Goal: Task Accomplishment & Management: Manage account settings

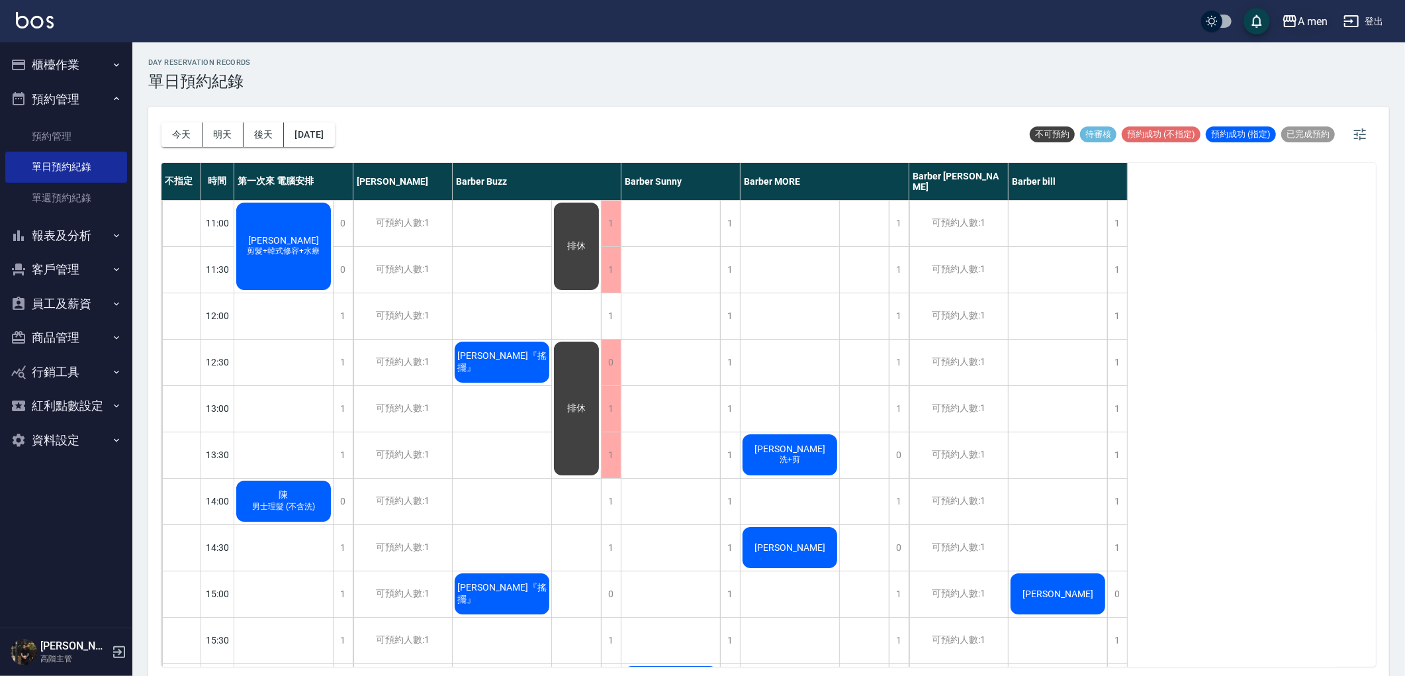
click at [1306, 30] on button "A men" at bounding box center [1305, 21] width 56 height 27
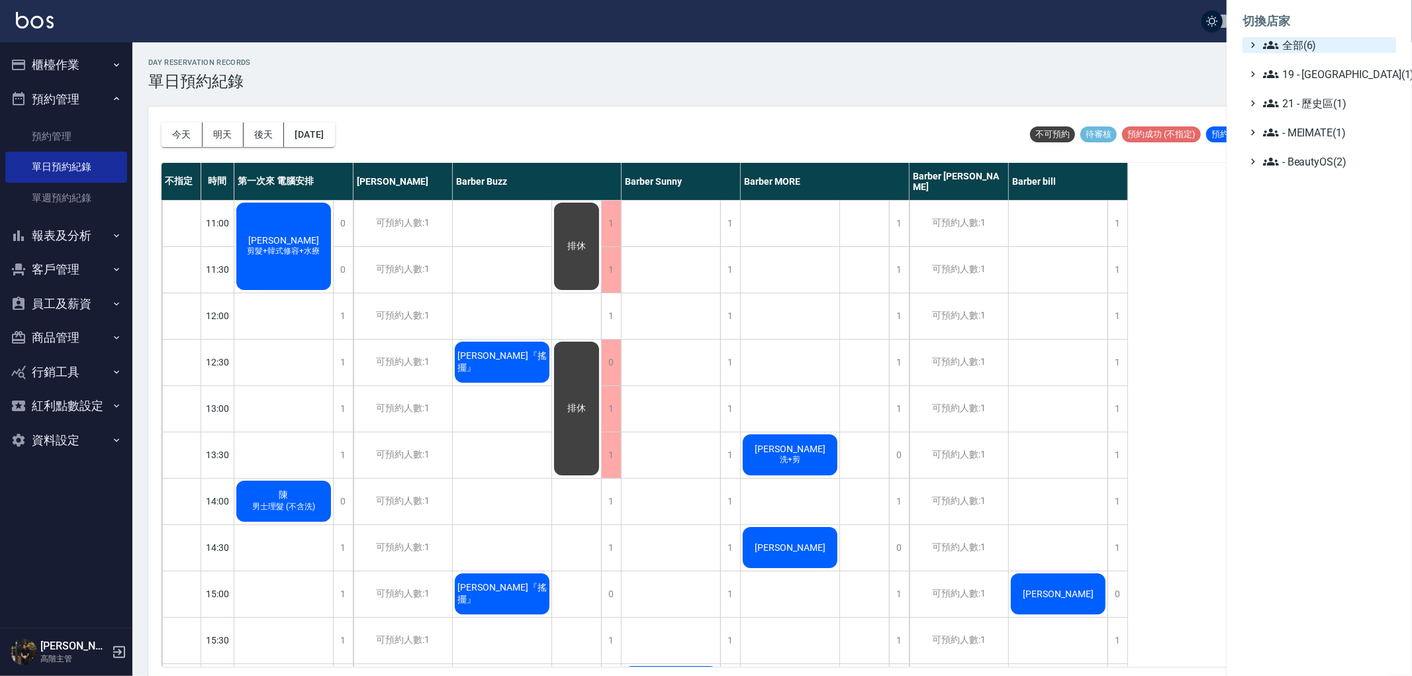
click at [1298, 40] on span "全部(6)" at bounding box center [1327, 45] width 128 height 16
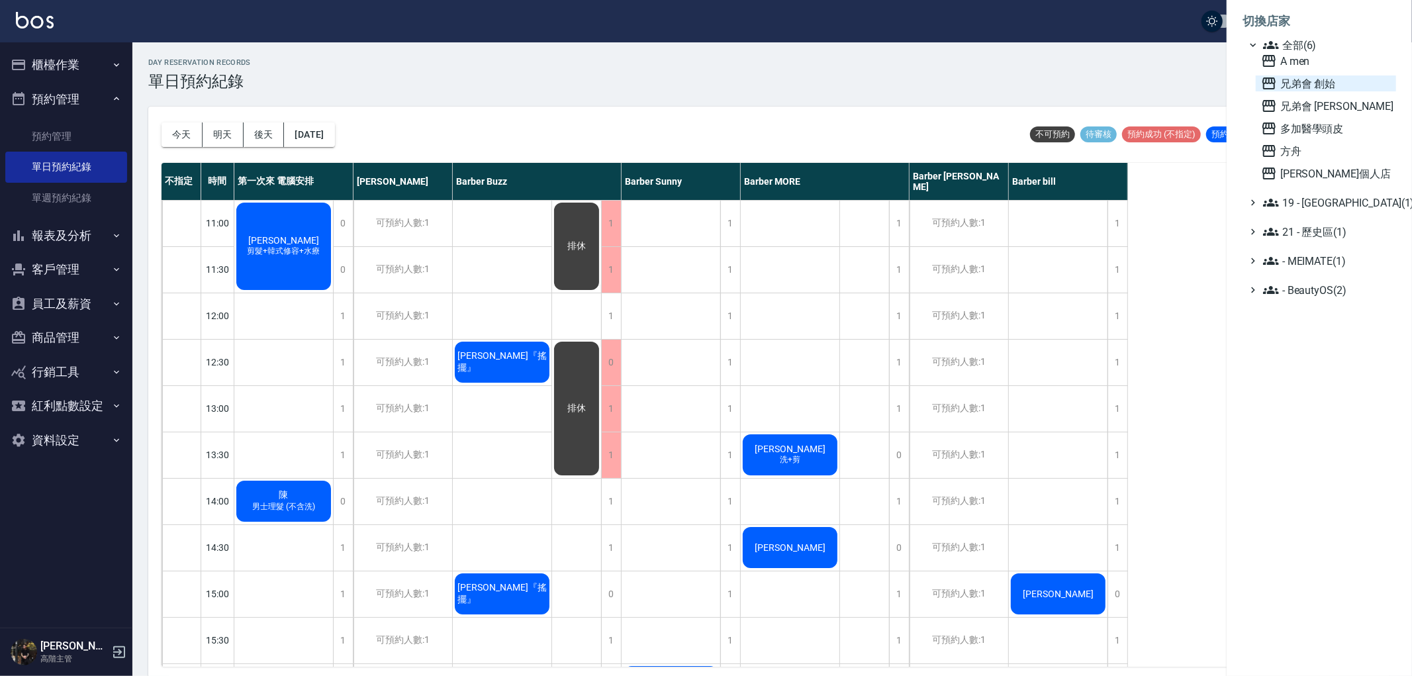
click at [1327, 85] on span "兄弟會 創始" at bounding box center [1326, 83] width 130 height 16
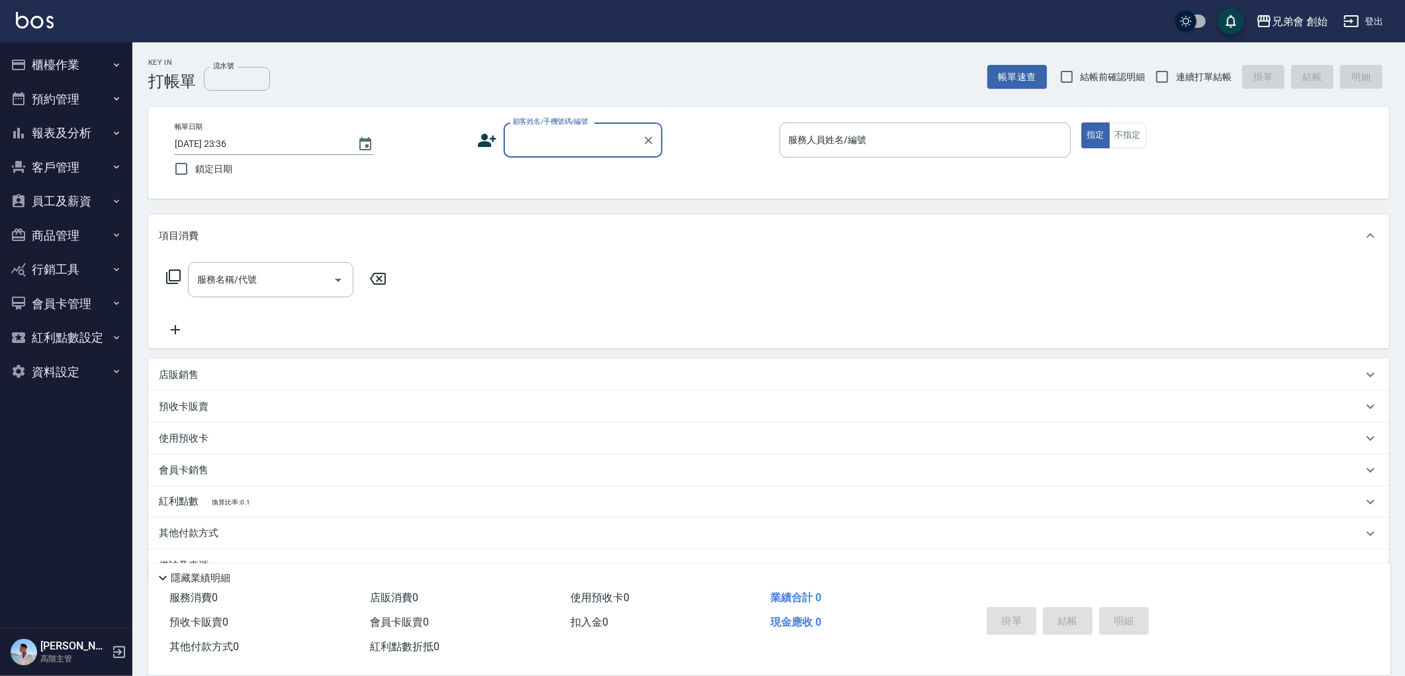
click at [68, 128] on button "報表及分析" at bounding box center [66, 133] width 122 height 34
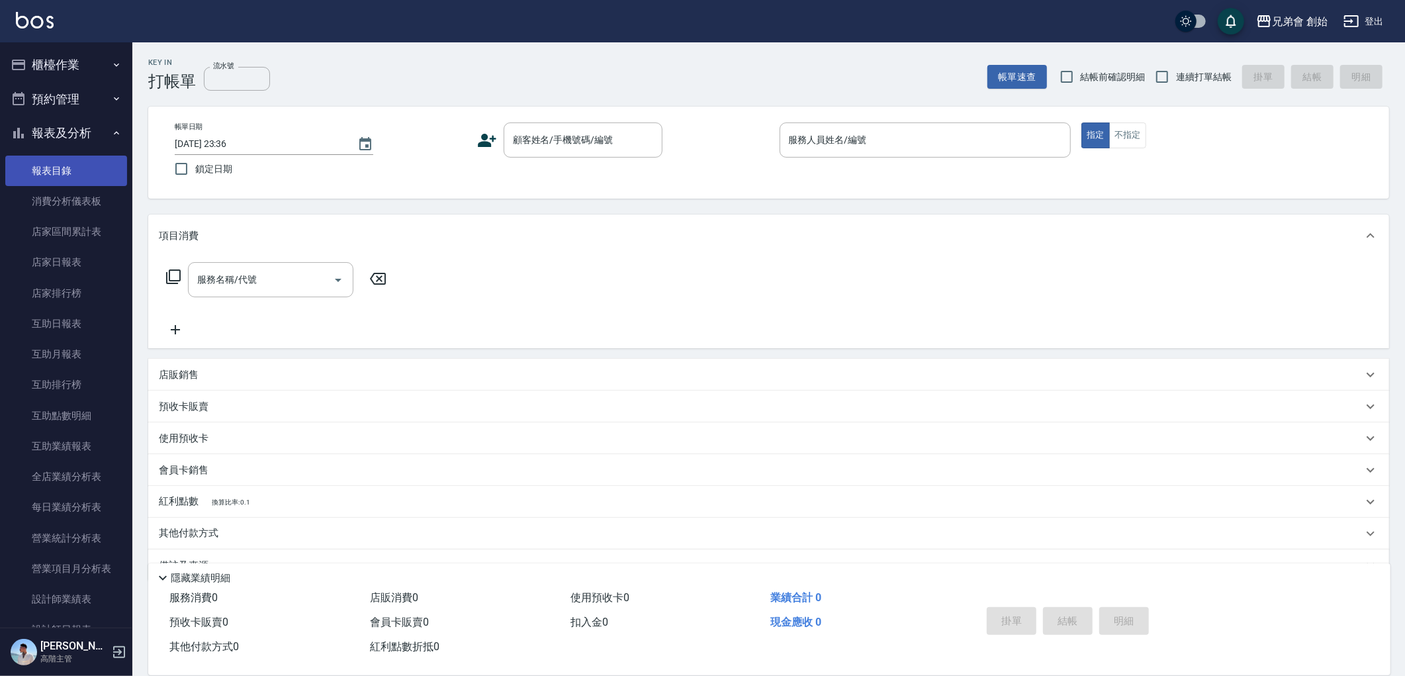
click at [83, 173] on link "報表目錄" at bounding box center [66, 171] width 122 height 30
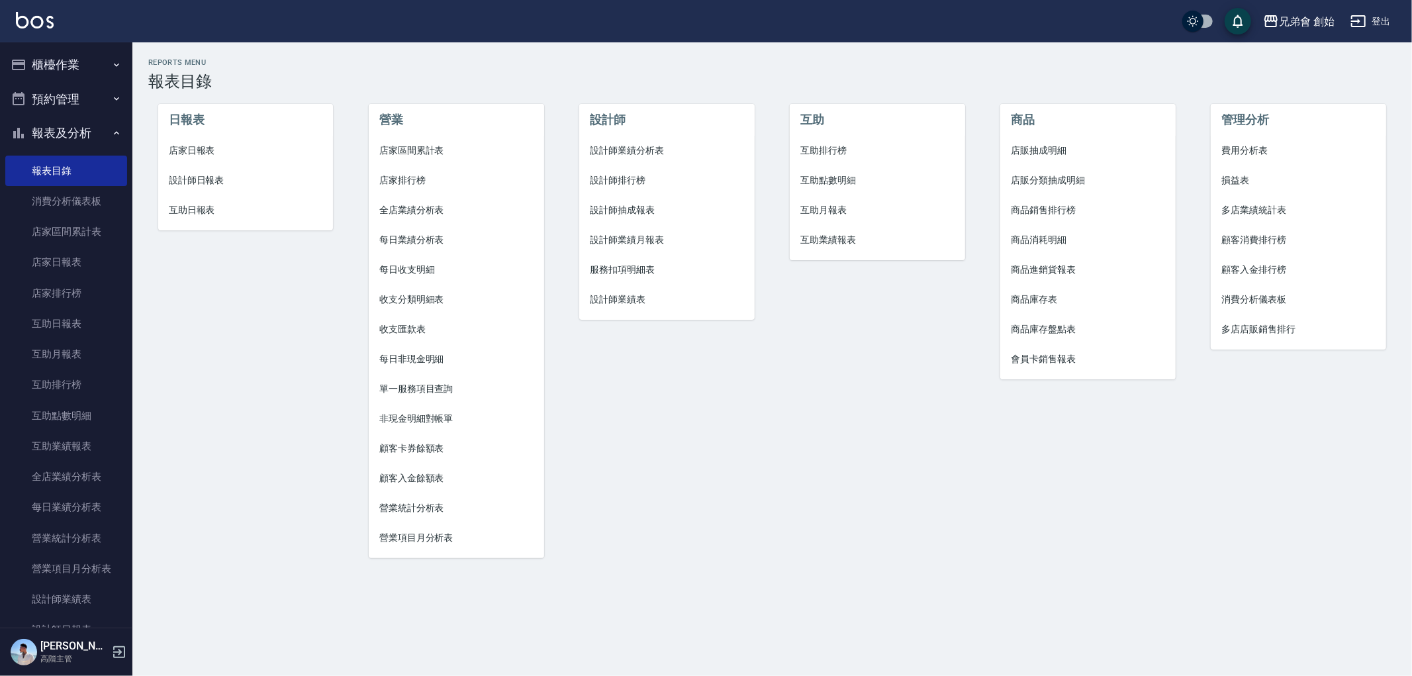
click at [1241, 177] on span "損益表" at bounding box center [1298, 180] width 154 height 14
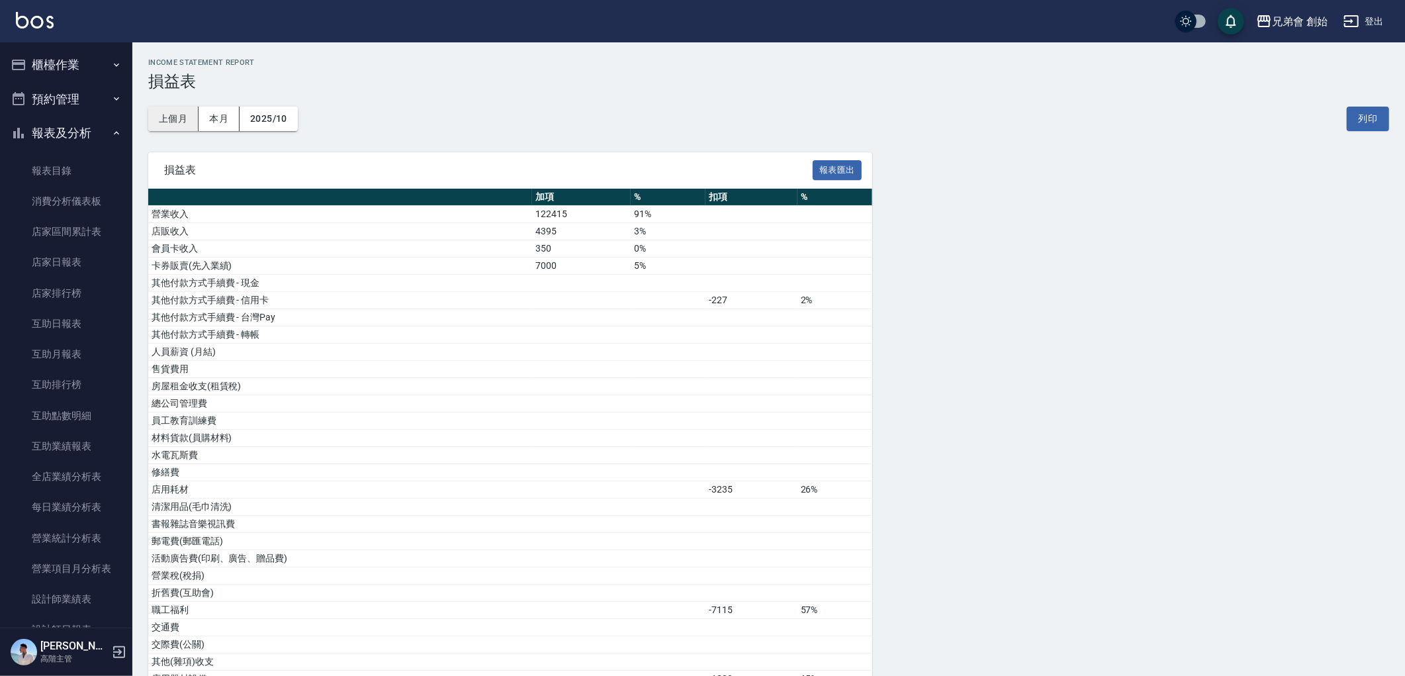
click at [181, 126] on button "上個月" at bounding box center [173, 119] width 50 height 24
click at [1287, 29] on div "兄弟會 創始" at bounding box center [1300, 21] width 56 height 17
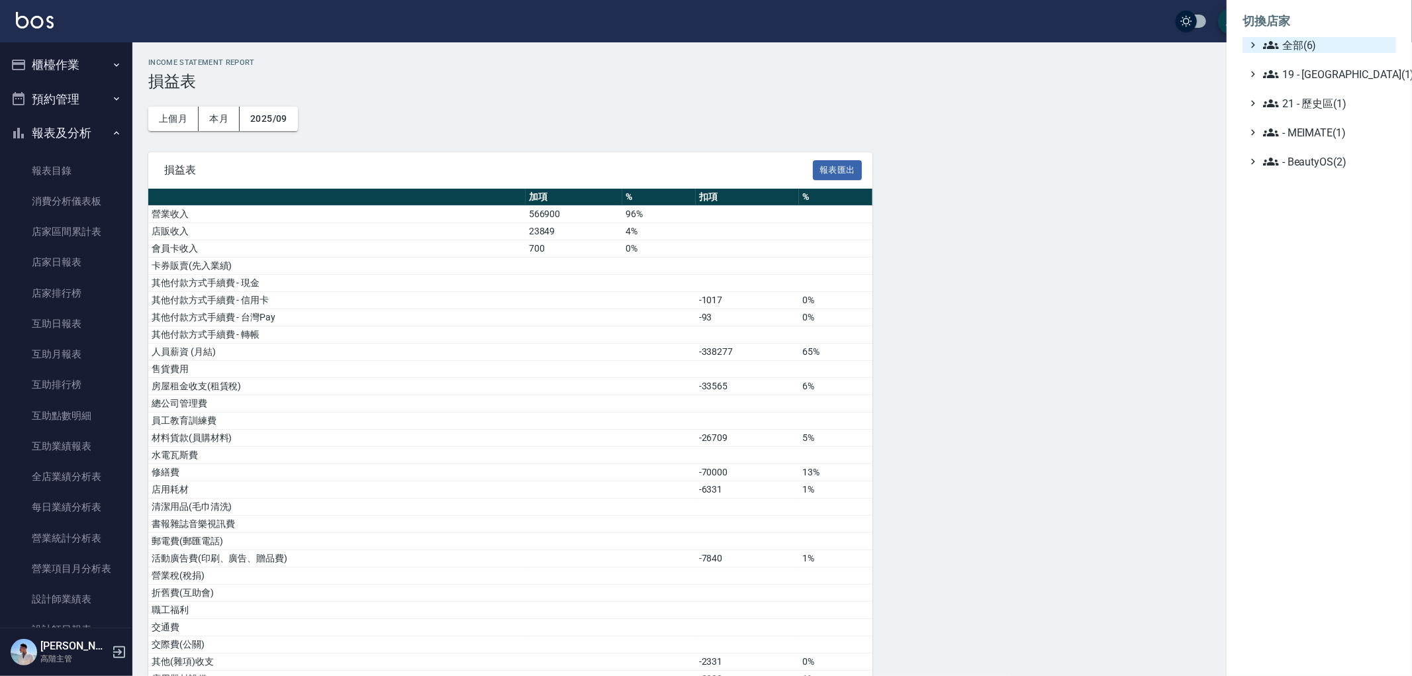
click at [1283, 46] on span "全部(6)" at bounding box center [1327, 45] width 128 height 16
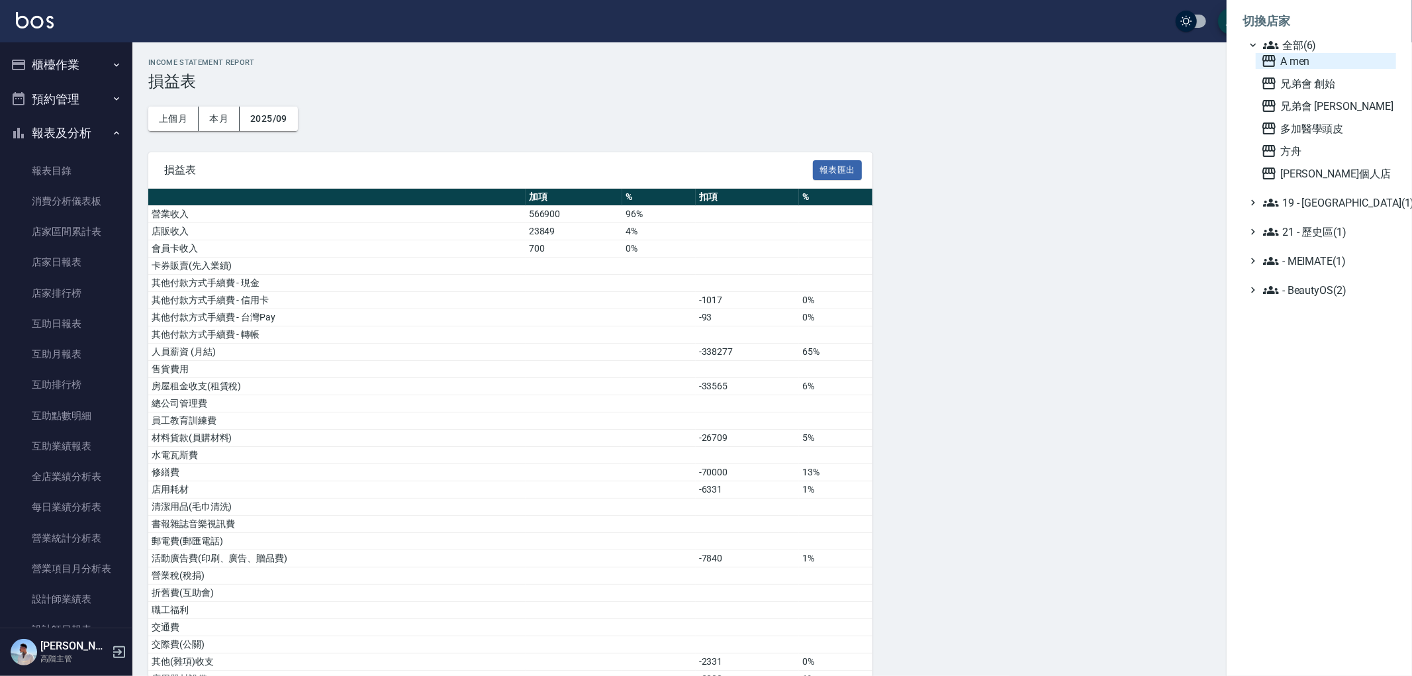
click at [1318, 63] on span "A men" at bounding box center [1326, 61] width 130 height 16
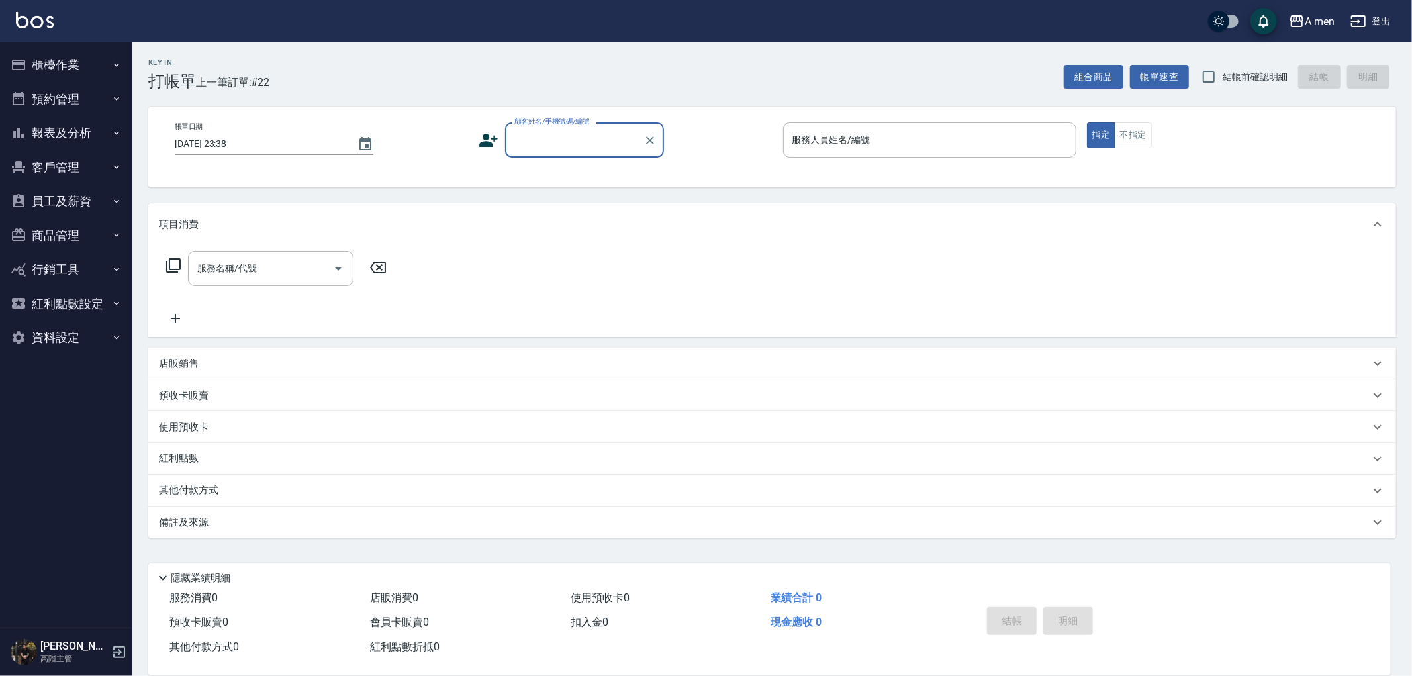
click at [49, 130] on button "報表及分析" at bounding box center [66, 133] width 122 height 34
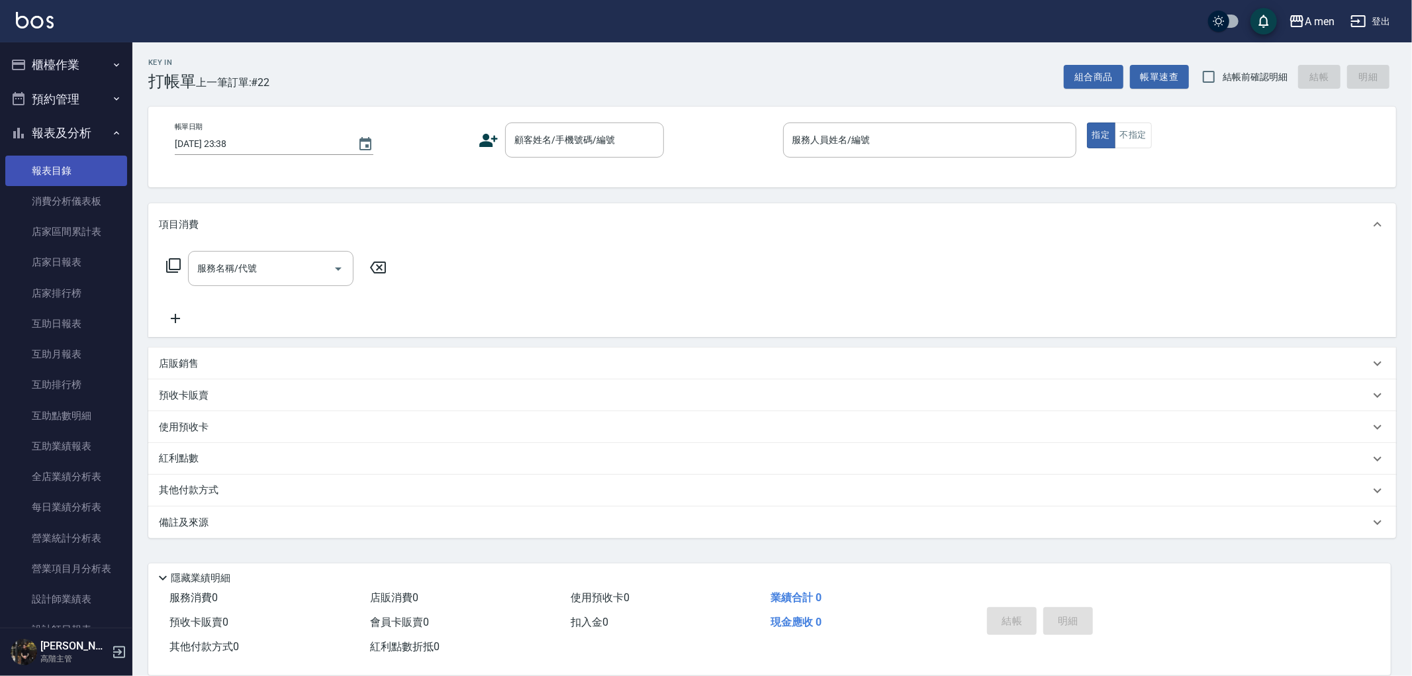
click at [73, 169] on link "報表目錄" at bounding box center [66, 171] width 122 height 30
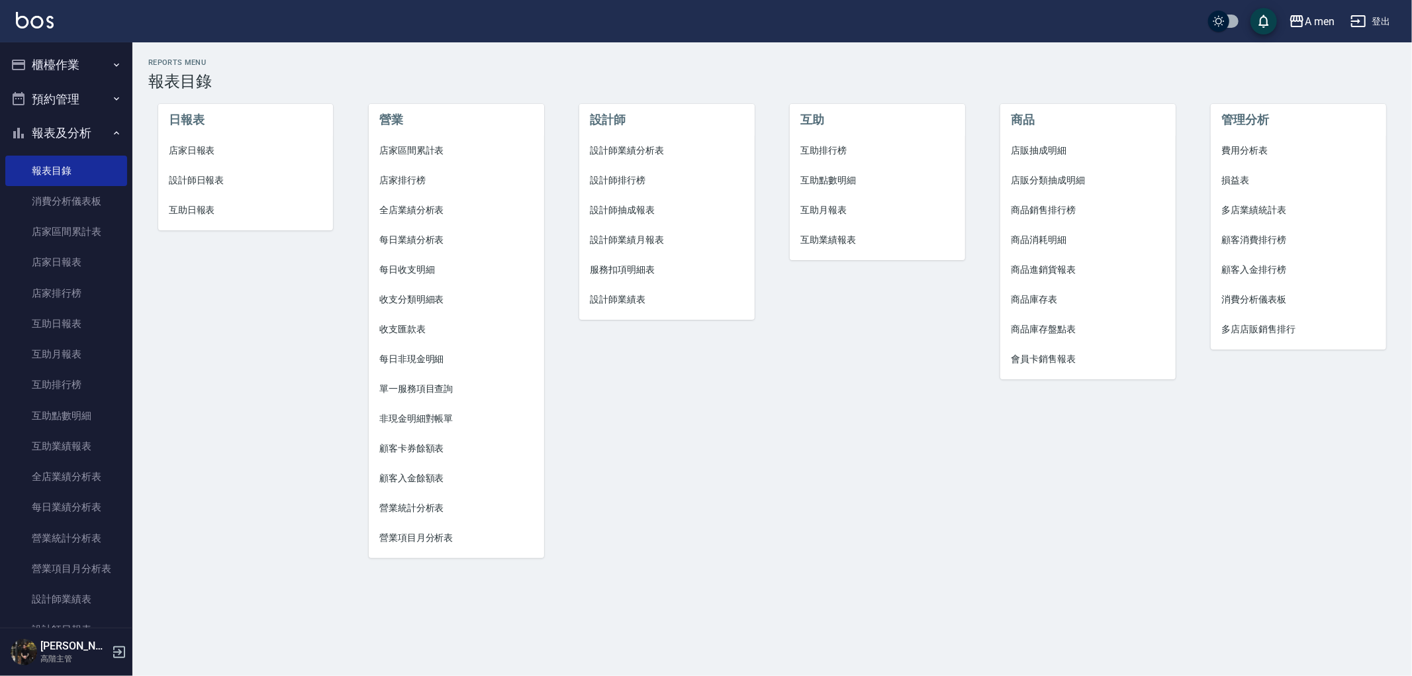
click at [1201, 645] on div "Reports Menu 報表目錄 日報表 店家日報表 設計師日報表 互助日報表 營業 店家區間累計表 店家排行榜 全店業績分析表 每日業績分析表 每日收支明…" at bounding box center [706, 338] width 1412 height 676
click at [89, 422] on link "互助點數明細" at bounding box center [66, 415] width 122 height 30
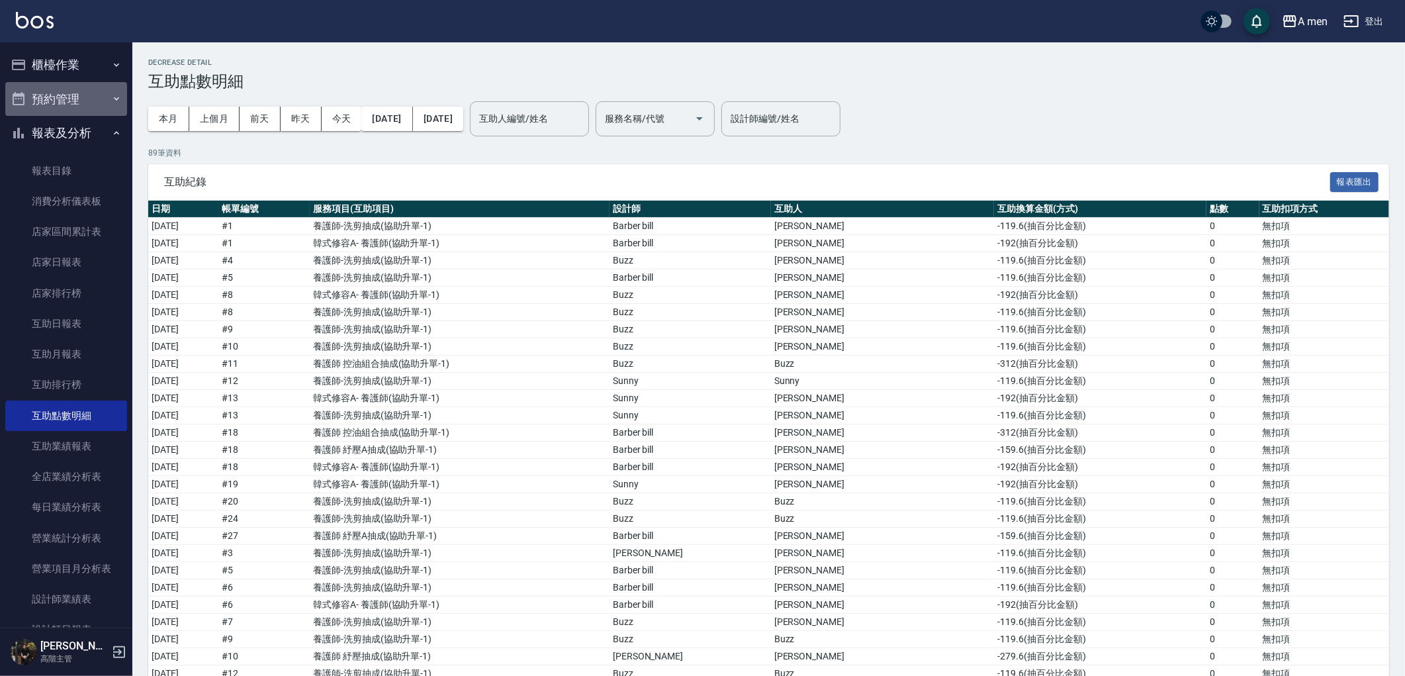
click at [93, 103] on button "預約管理" at bounding box center [66, 99] width 122 height 34
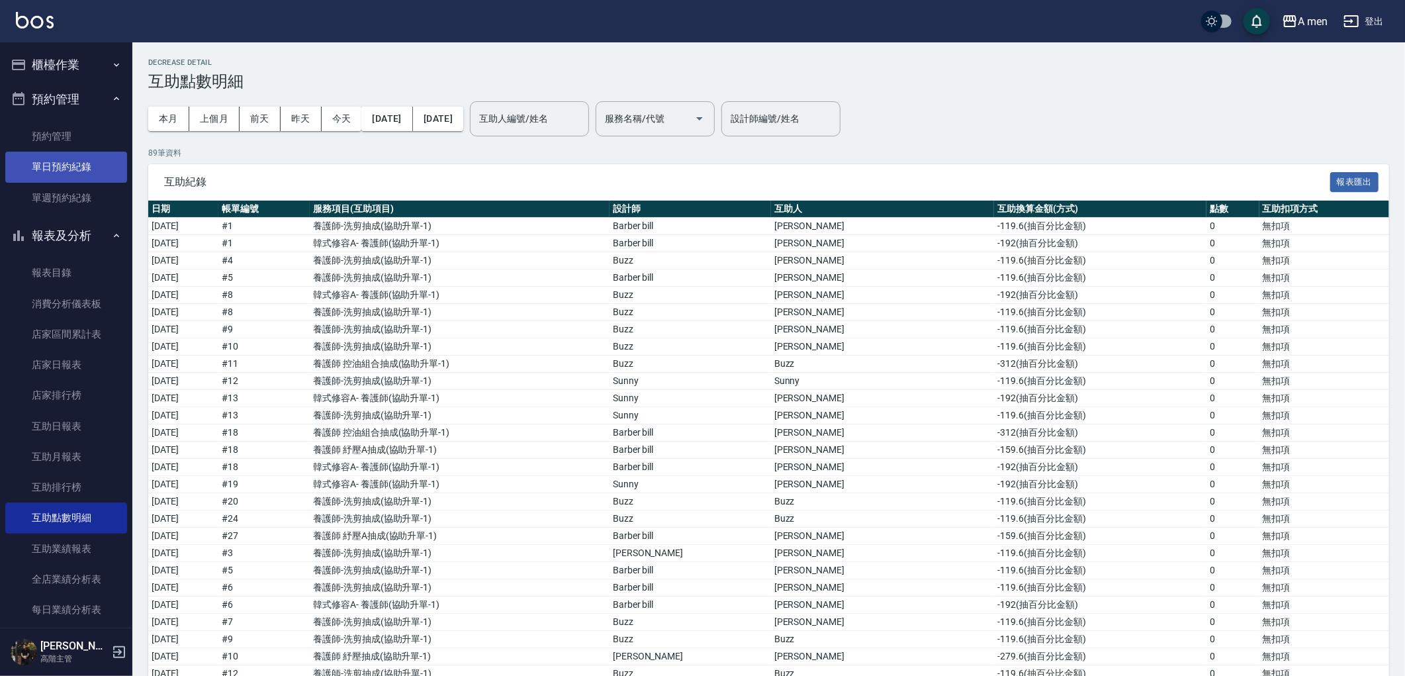
click at [73, 175] on link "單日預約紀錄" at bounding box center [66, 167] width 122 height 30
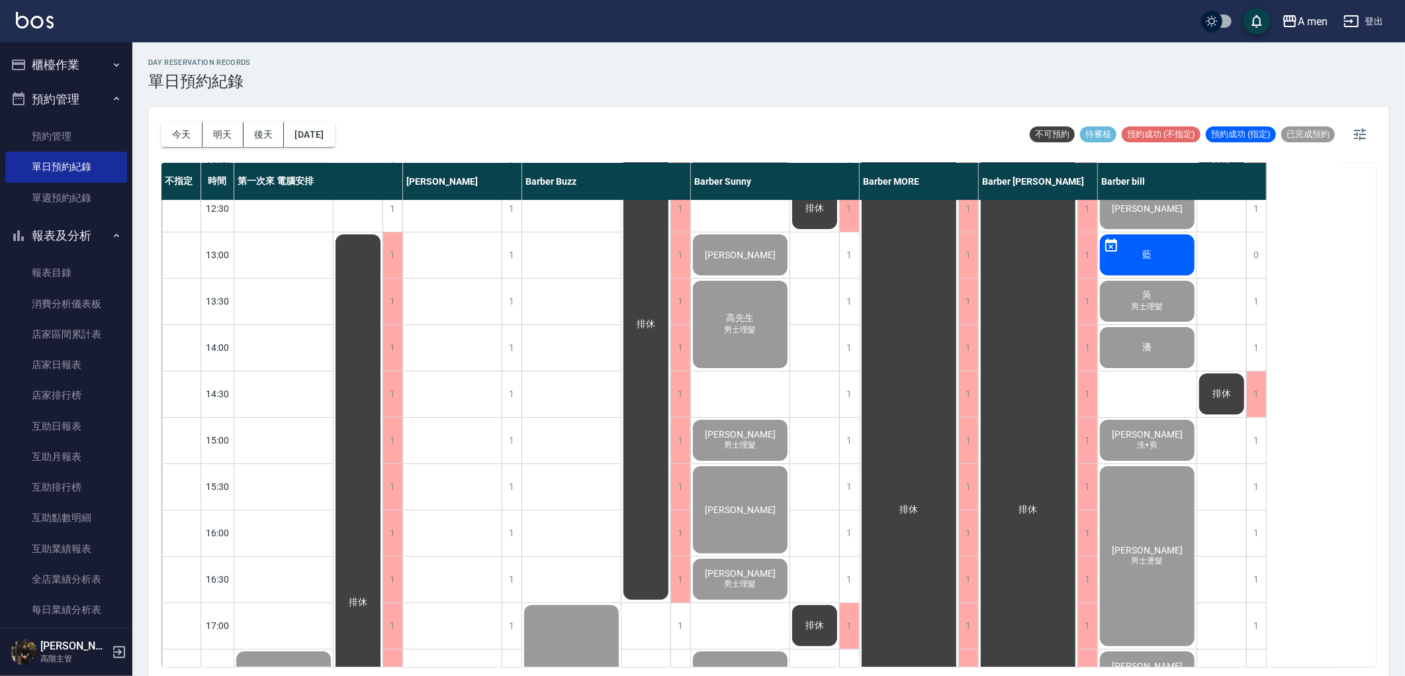
scroll to position [367, 0]
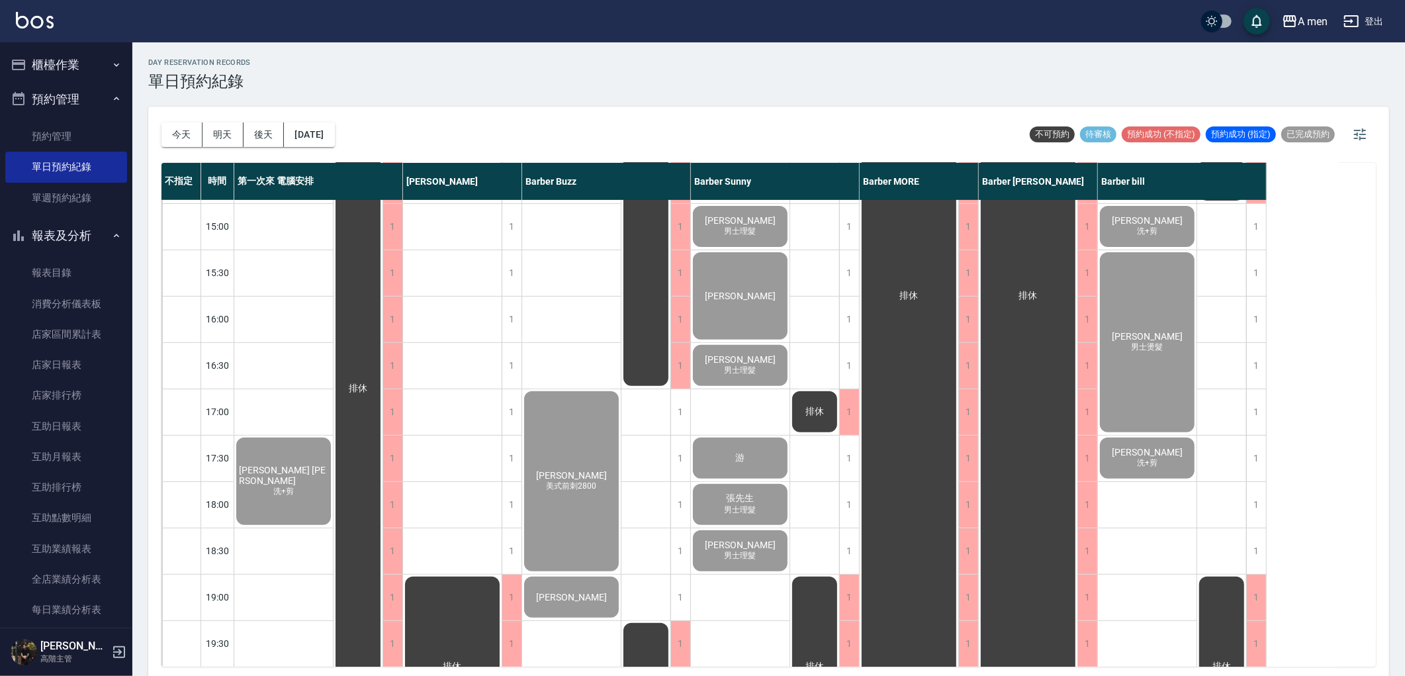
click at [236, 134] on button "明天" at bounding box center [223, 134] width 41 height 24
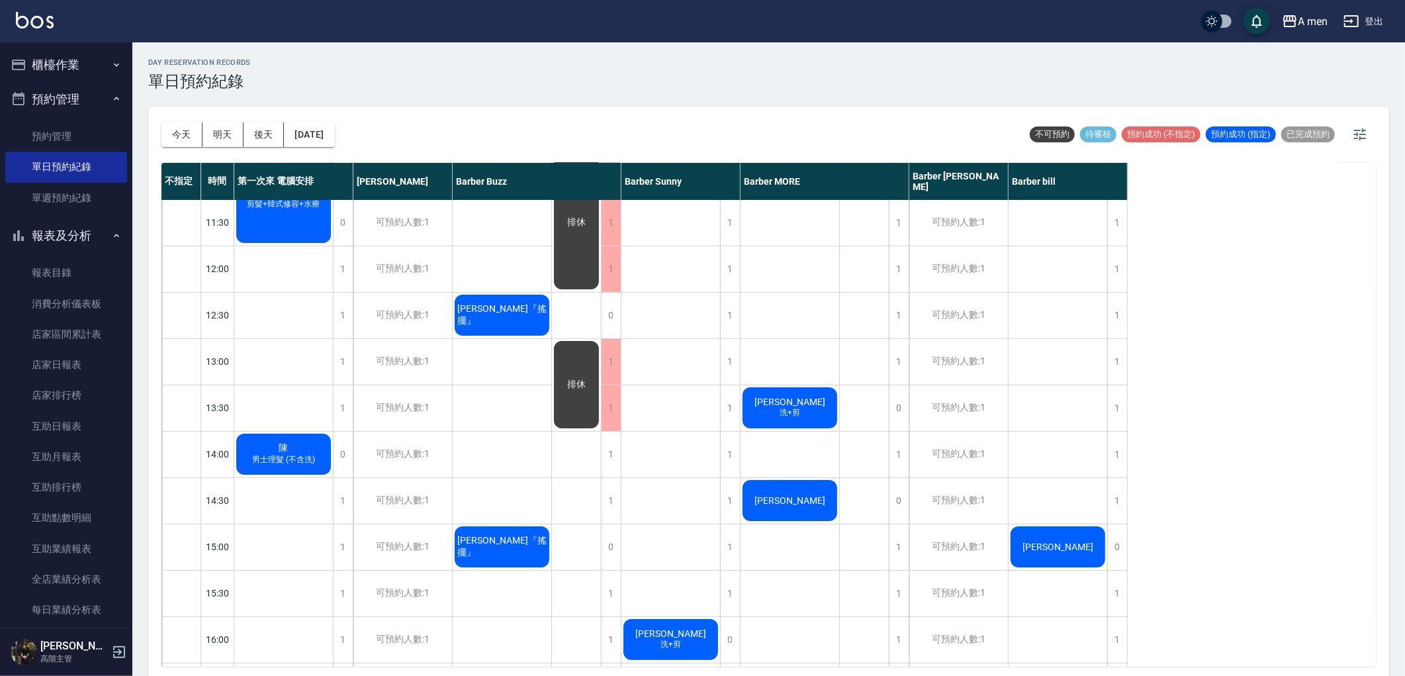
scroll to position [73, 0]
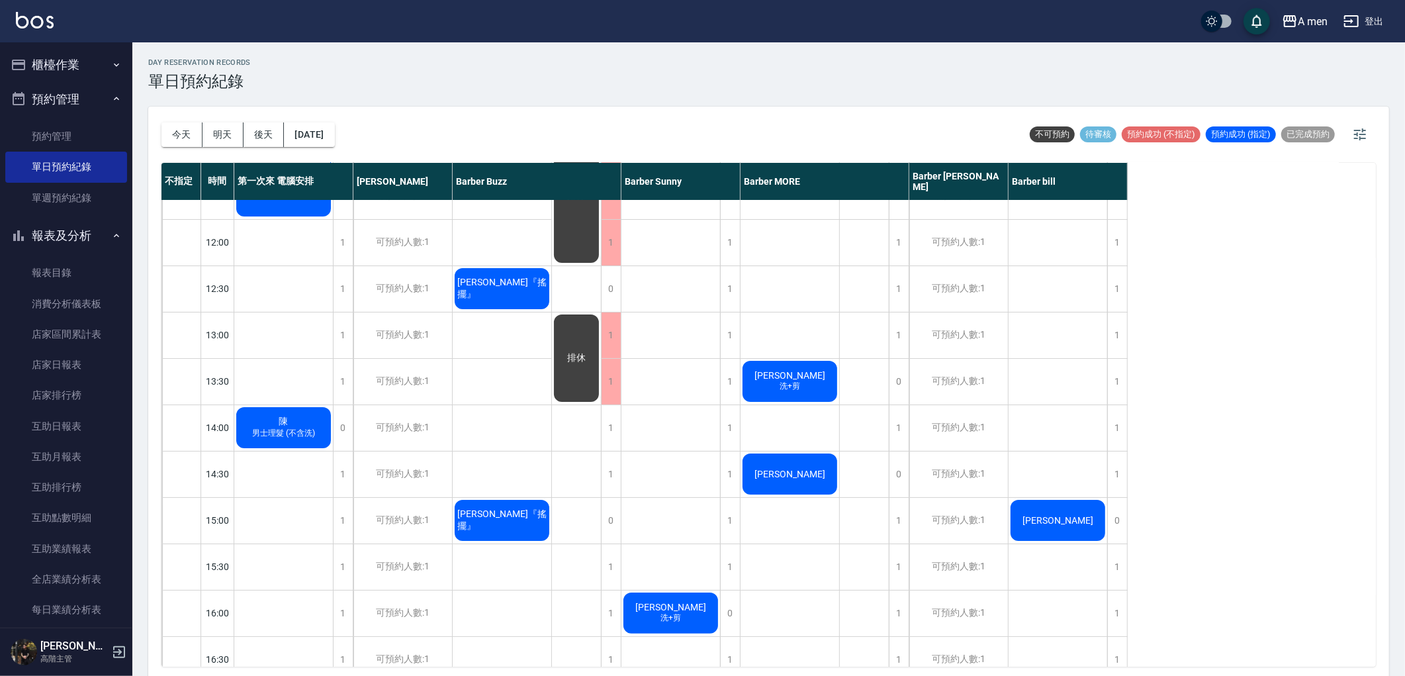
click at [598, 385] on div "排休" at bounding box center [576, 357] width 49 height 91
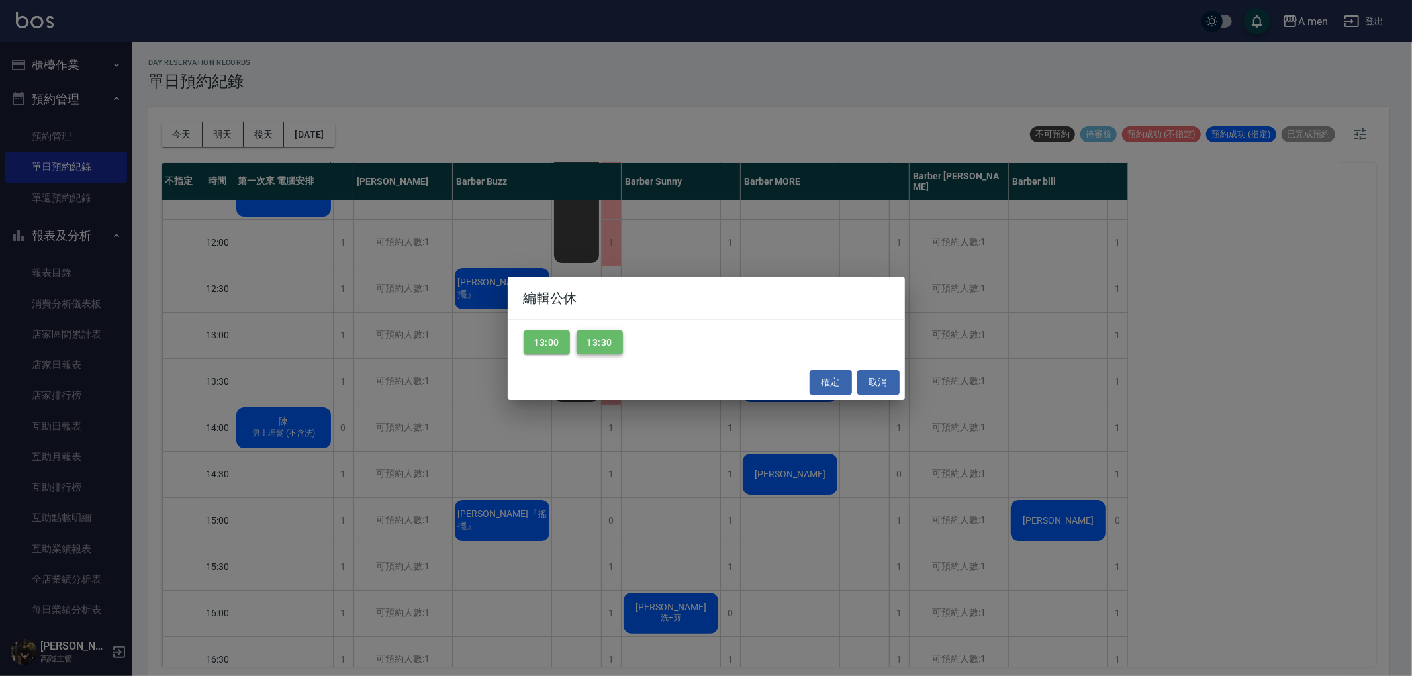
click at [607, 336] on button "13:30" at bounding box center [599, 342] width 46 height 24
click at [847, 385] on button "確定" at bounding box center [830, 382] width 42 height 24
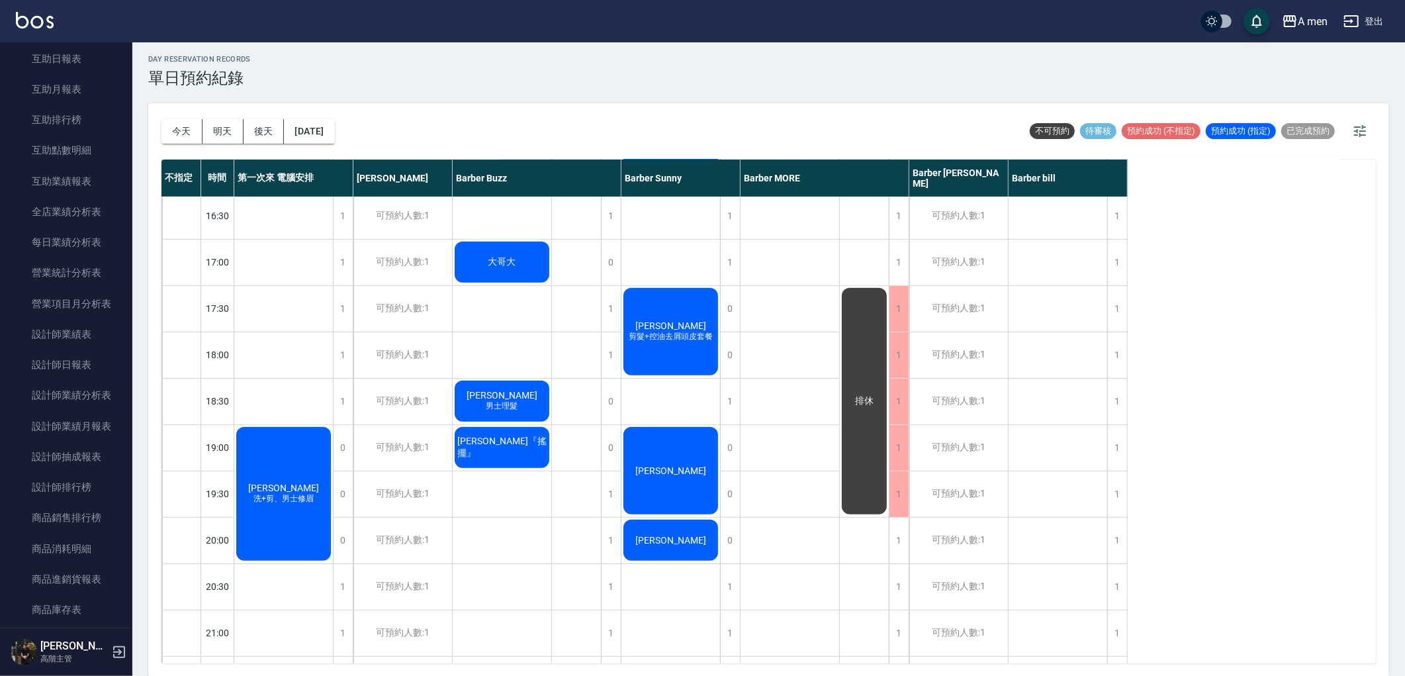
scroll to position [514, 0]
